Goal: Obtain resource: Obtain resource

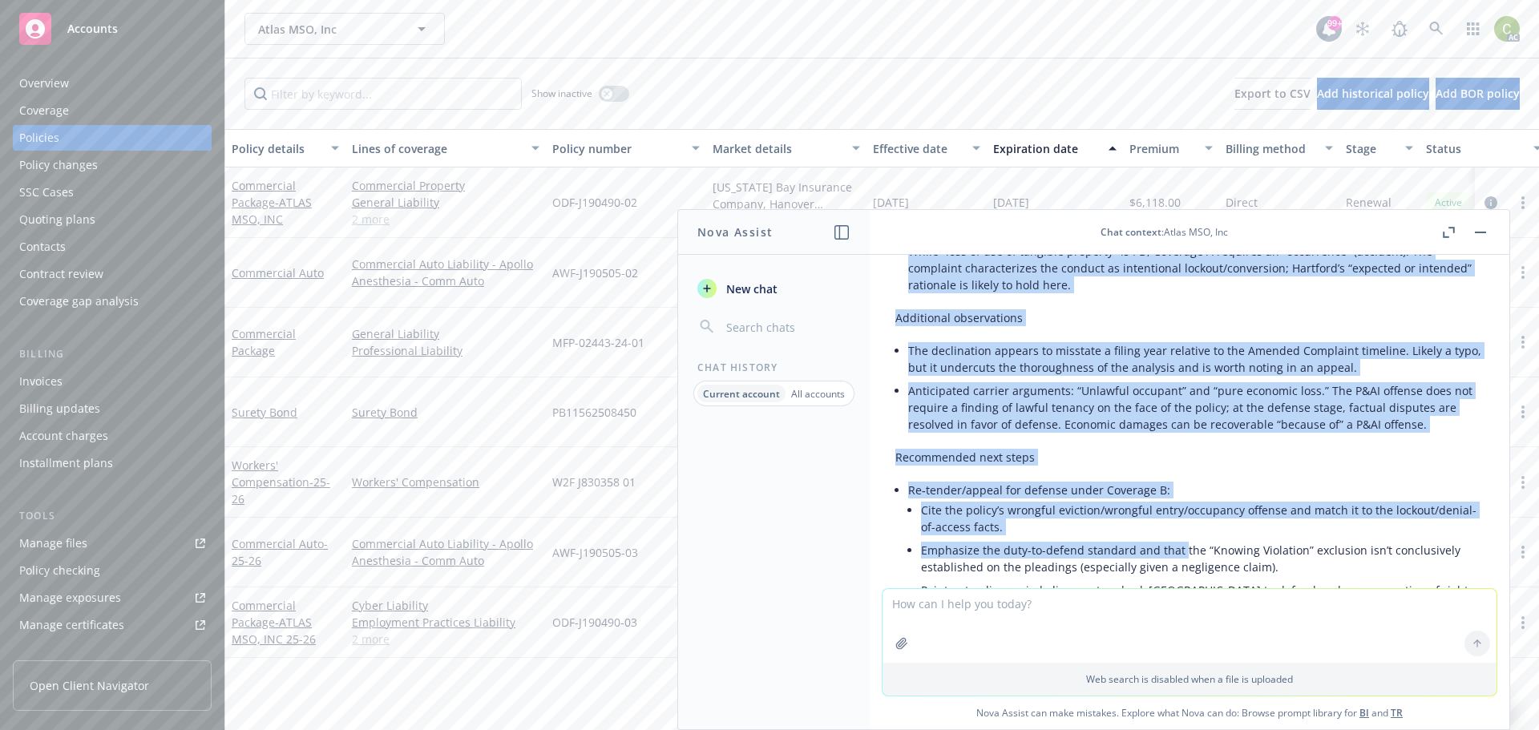
scroll to position [3888, 0]
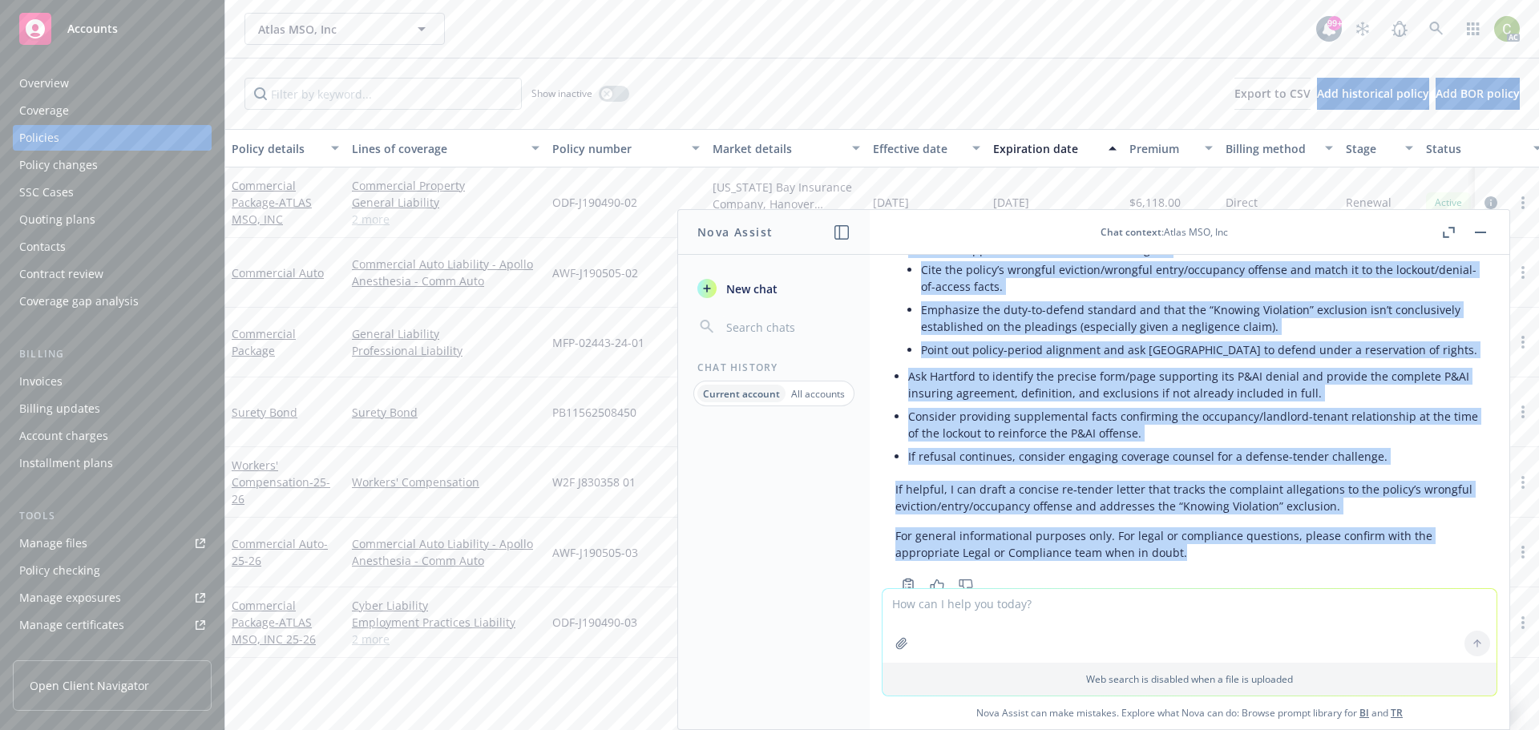
drag, startPoint x: 895, startPoint y: 446, endPoint x: 1273, endPoint y: 503, distance: 381.7
copy div "Lorem ipsumd: Sit—ametc’a e seddoeiusm tempo in utlabo e dolorem aliqu Enimadmi…"
click at [1031, 606] on textarea at bounding box center [1189, 626] width 614 height 74
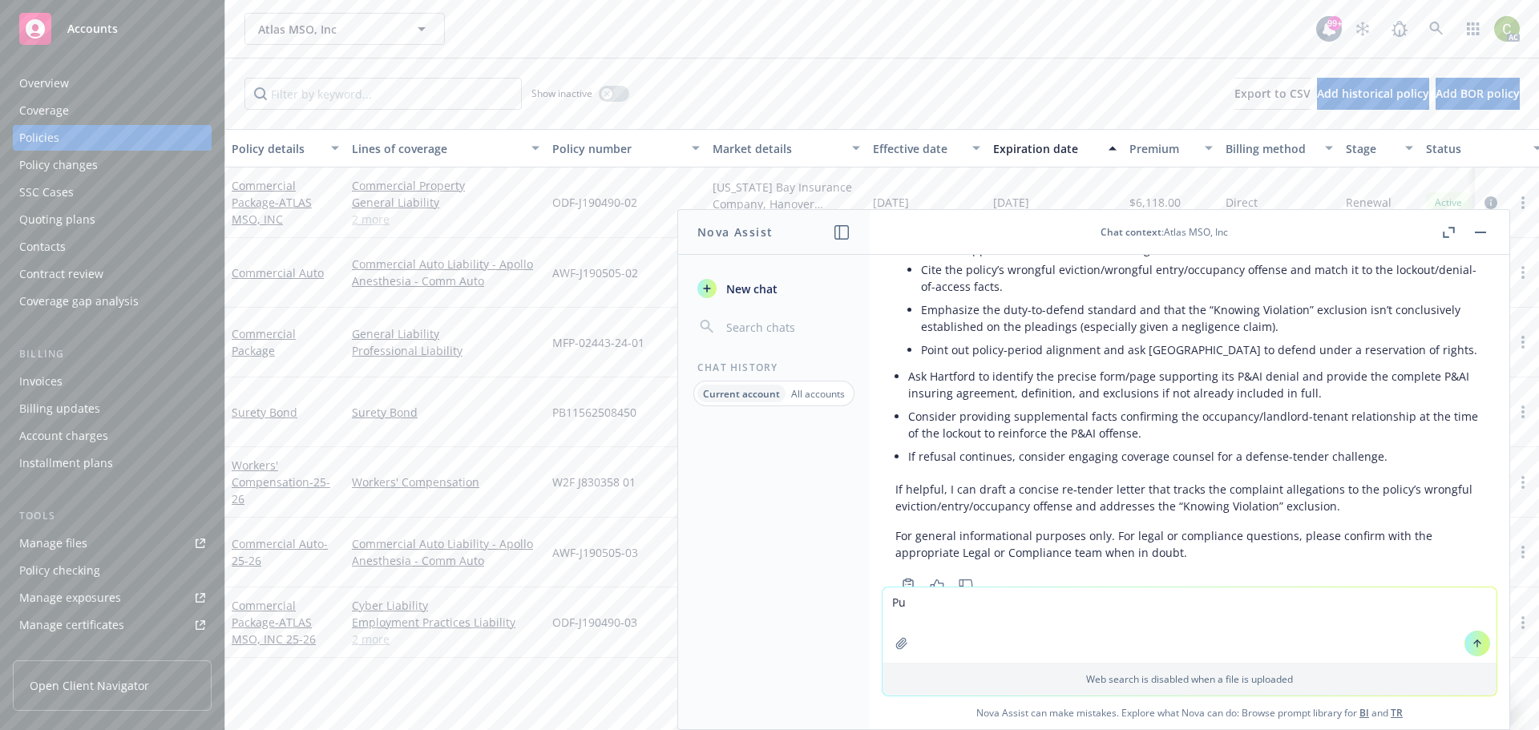
type textarea "P"
type textarea "Draft the argument"
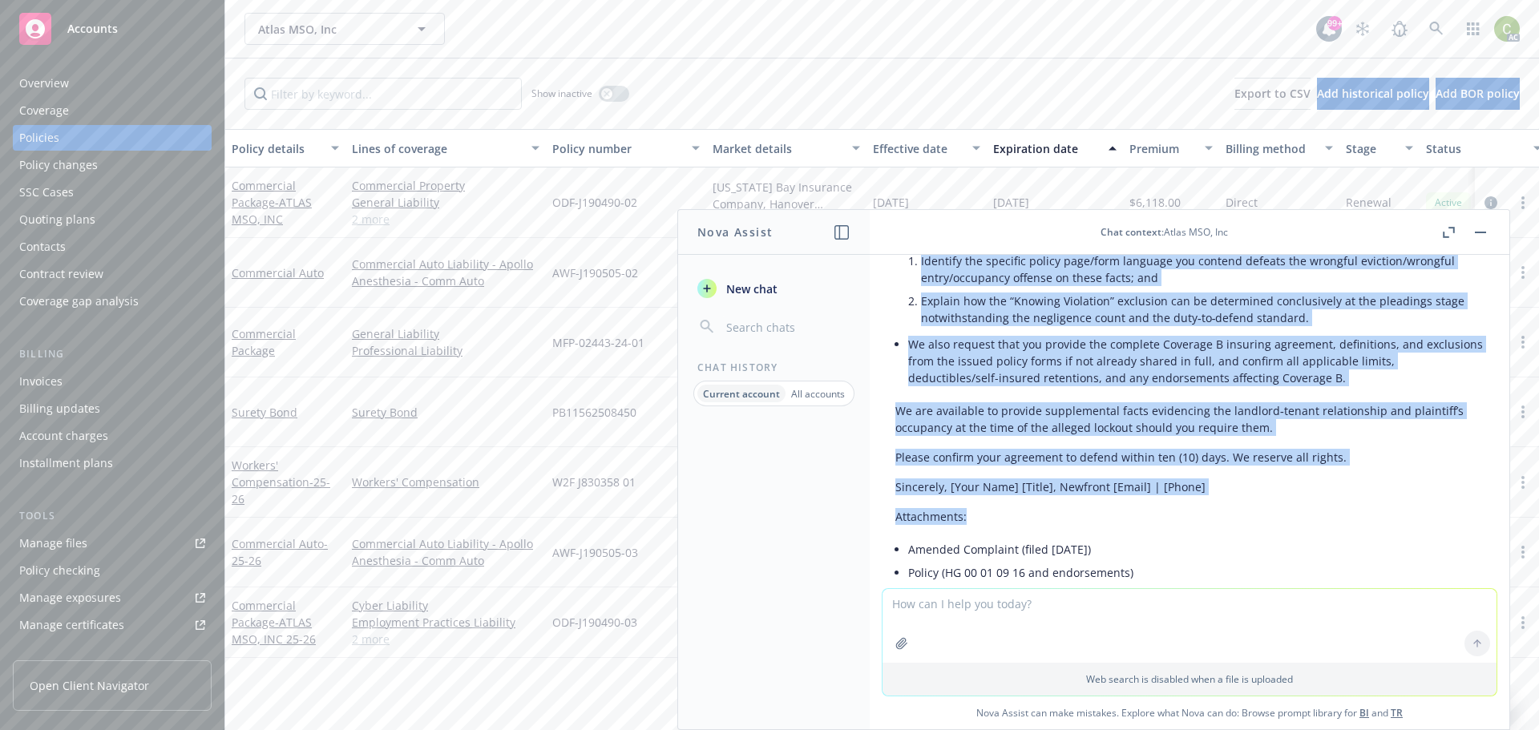
scroll to position [5808, 0]
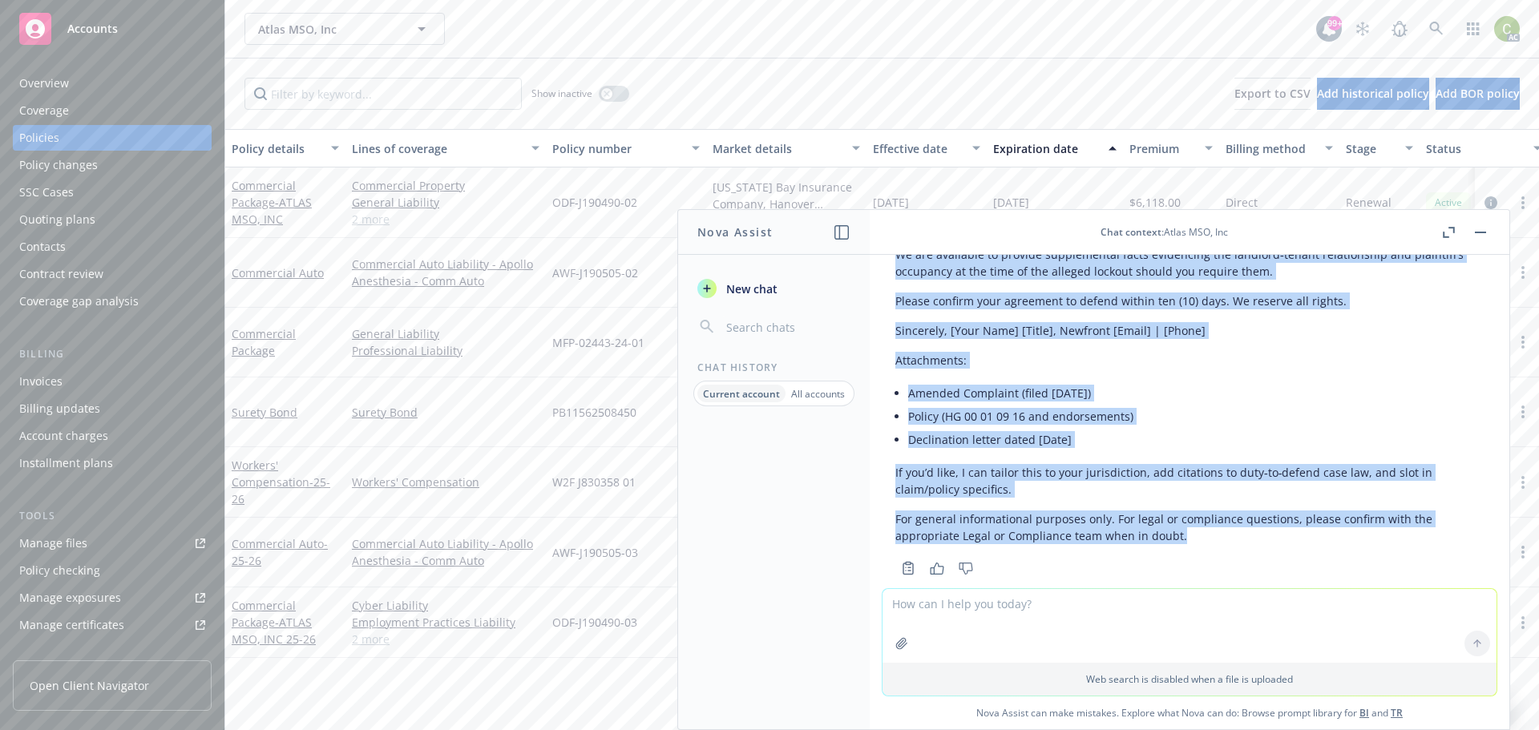
drag, startPoint x: 896, startPoint y: 314, endPoint x: 1018, endPoint y: 476, distance: 202.6
copy div "Lorem ip d sitamet, consect-adipis elits doe tem inci ut labore etd magnaa eni …"
click at [1484, 232] on rect "button" at bounding box center [1480, 233] width 11 height 2
